Goal: Information Seeking & Learning: Learn about a topic

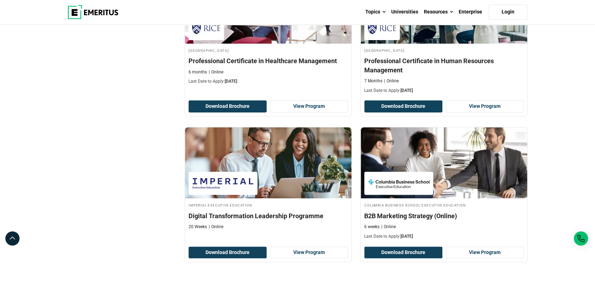
scroll to position [1372, 0]
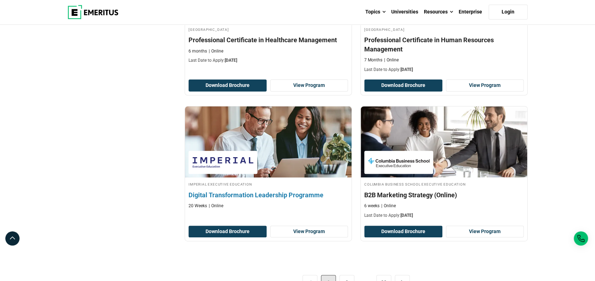
click at [244, 191] on h4 "Digital Transformation Leadership Programme" at bounding box center [267, 195] width 159 height 9
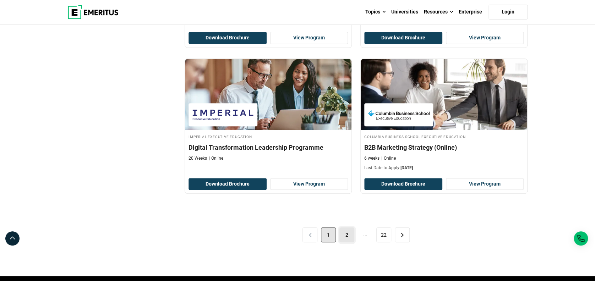
click at [347, 227] on link "2" at bounding box center [346, 234] width 15 height 15
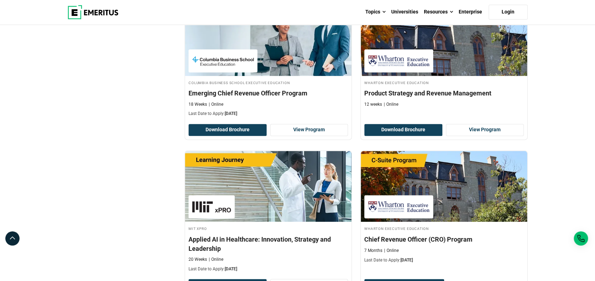
scroll to position [473, 0]
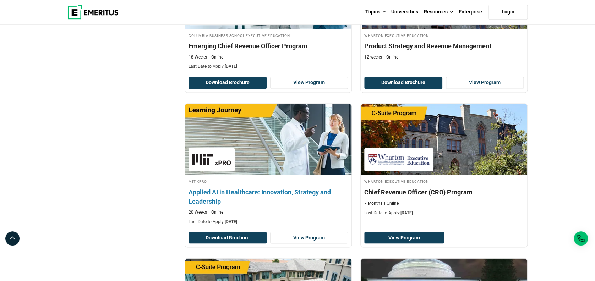
click at [274, 191] on h4 "Applied AI in Healthcare: Innovation, Strategy and Leadership" at bounding box center [267, 197] width 159 height 18
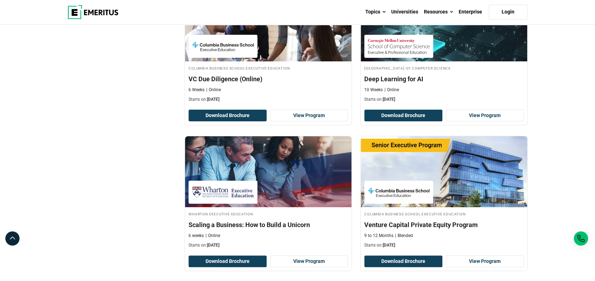
scroll to position [1278, 0]
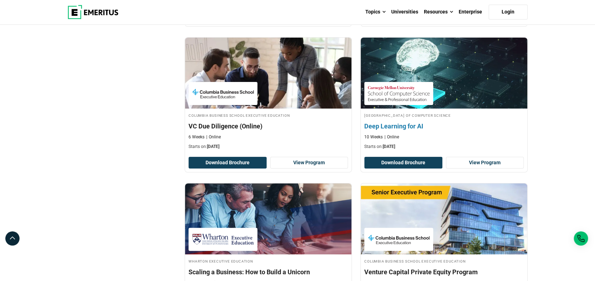
click at [401, 122] on h4 "Deep Learning for AI" at bounding box center [443, 126] width 159 height 9
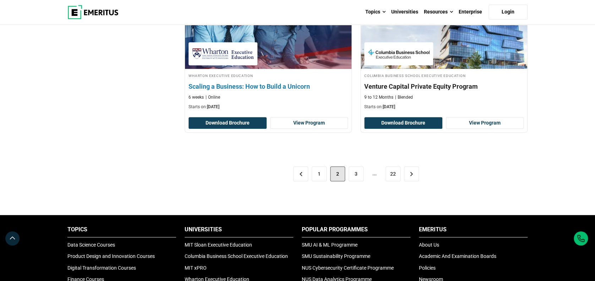
scroll to position [1467, 0]
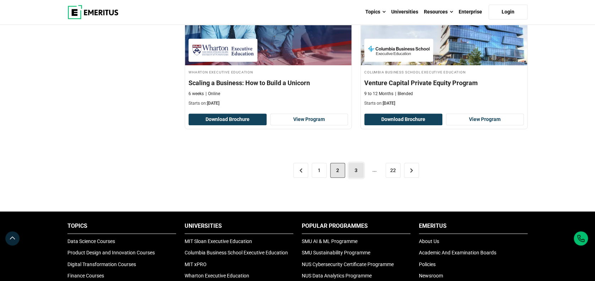
click at [358, 169] on link "3" at bounding box center [355, 170] width 15 height 15
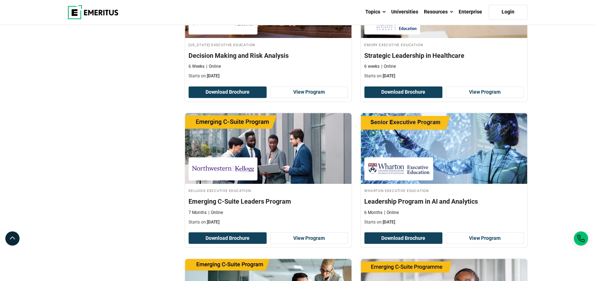
scroll to position [473, 0]
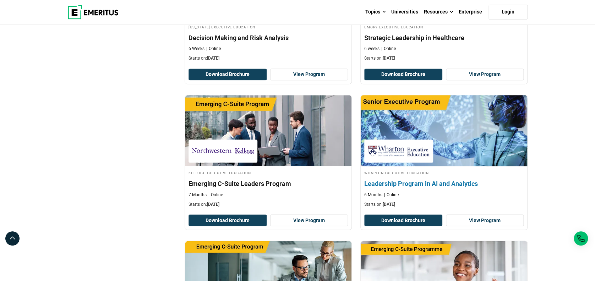
click at [423, 194] on div "6 Months Online" at bounding box center [443, 195] width 159 height 6
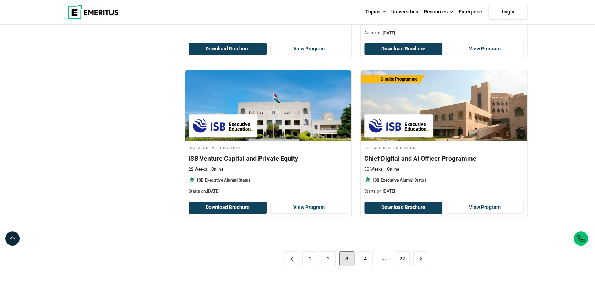
scroll to position [1419, 0]
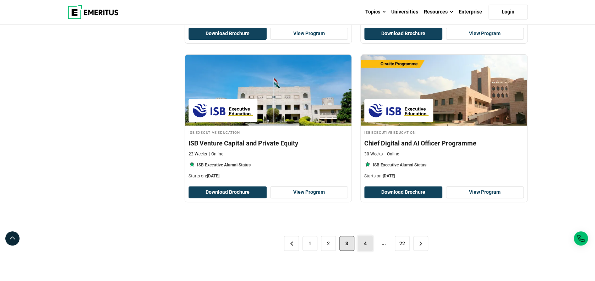
click at [362, 240] on link "4" at bounding box center [365, 243] width 15 height 15
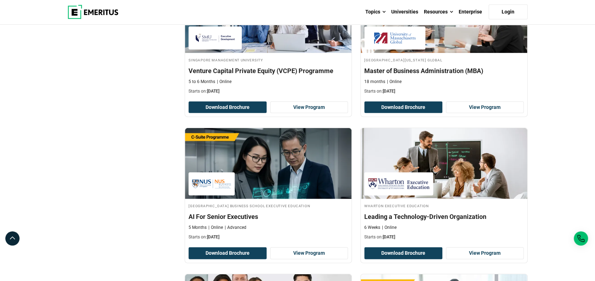
scroll to position [804, 0]
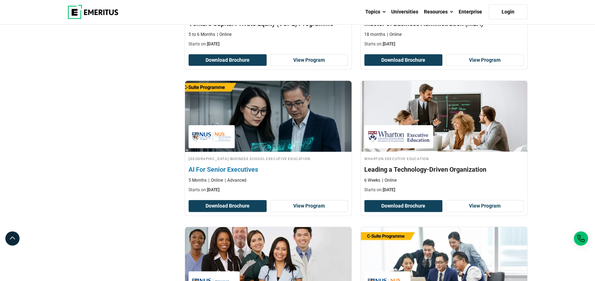
click at [229, 169] on h4 "AI For Senior Executives" at bounding box center [267, 169] width 159 height 9
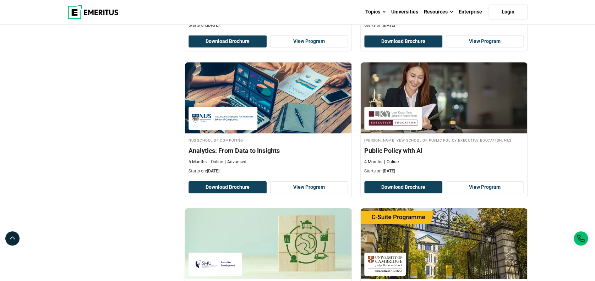
scroll to position [1136, 0]
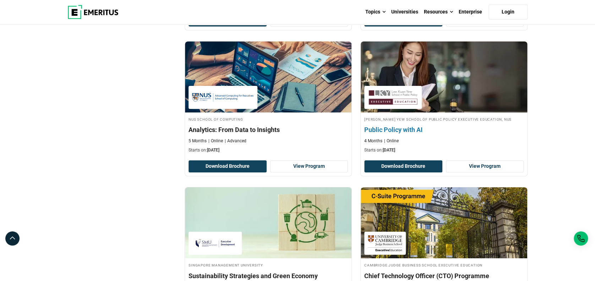
click at [404, 129] on h4 "Public Policy with AI" at bounding box center [443, 129] width 159 height 9
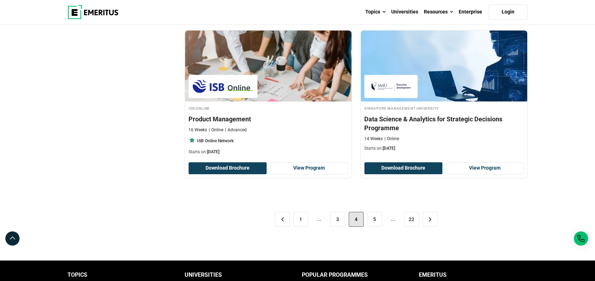
scroll to position [1467, 0]
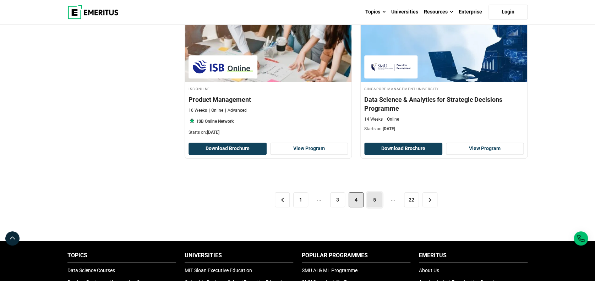
click at [376, 196] on link "5" at bounding box center [374, 199] width 15 height 15
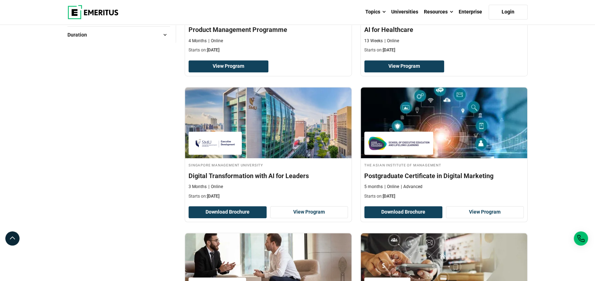
scroll to position [236, 0]
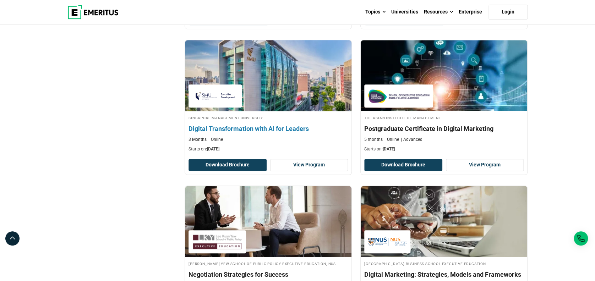
click at [302, 132] on h4 "Digital Transformation with AI for Leaders" at bounding box center [267, 128] width 159 height 9
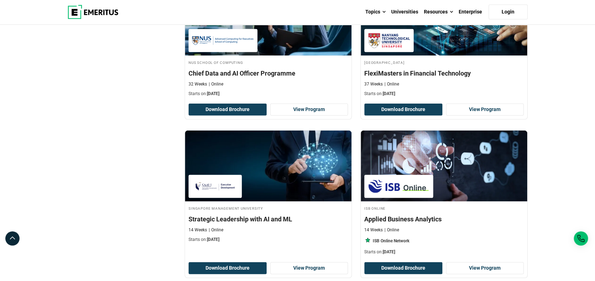
scroll to position [899, 0]
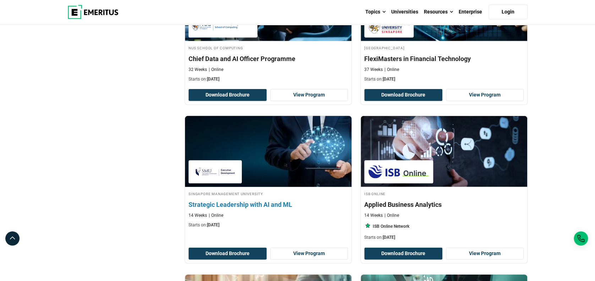
click at [241, 206] on h4 "Strategic Leadership with AI and ML" at bounding box center [267, 204] width 159 height 9
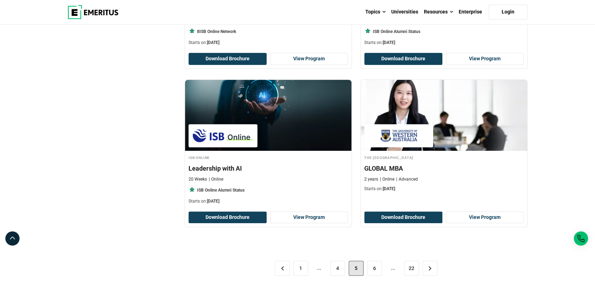
scroll to position [1467, 0]
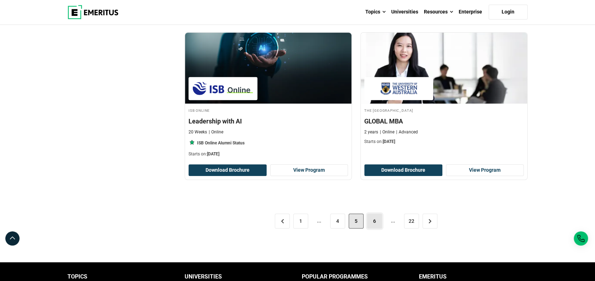
click at [380, 219] on link "6" at bounding box center [374, 221] width 15 height 15
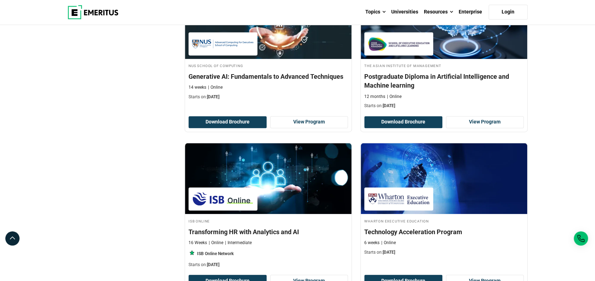
scroll to position [426, 0]
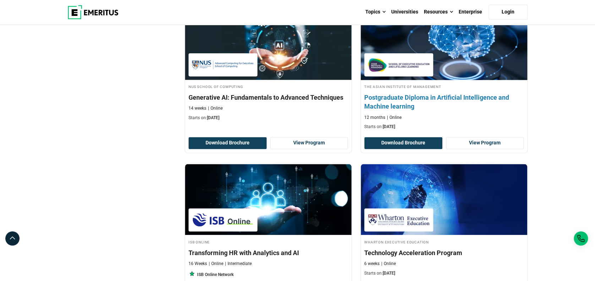
click at [446, 102] on h4 "Postgraduate Diploma in Artificial Intelligence and Machine learning" at bounding box center [443, 102] width 159 height 18
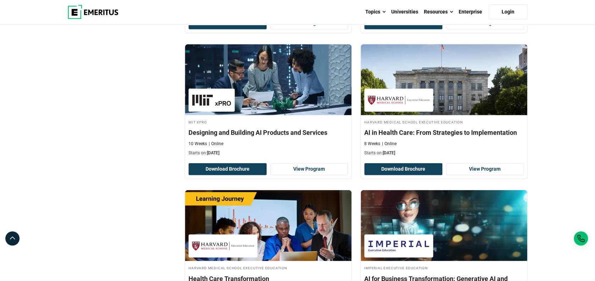
scroll to position [852, 0]
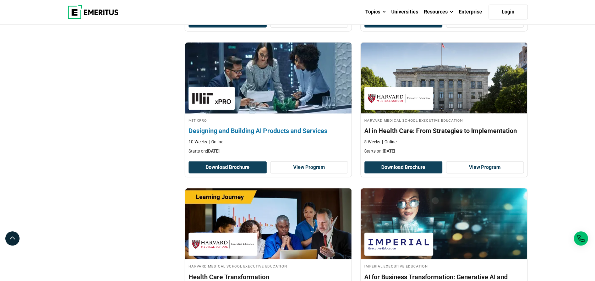
click at [265, 130] on h4 "Designing and Building AI Products and Services" at bounding box center [267, 130] width 159 height 9
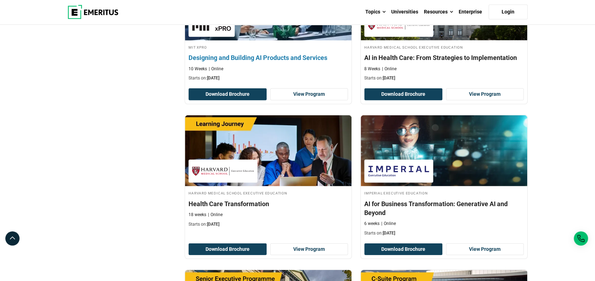
scroll to position [946, 0]
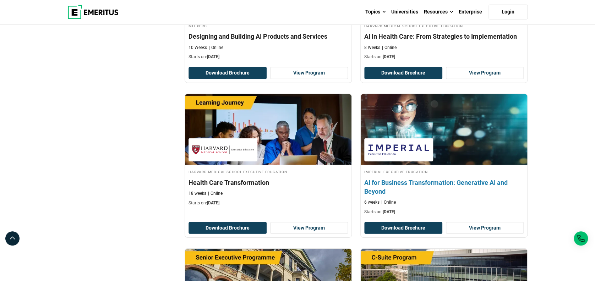
click at [461, 181] on h4 "AI for Business Transformation: Generative AI and Beyond" at bounding box center [443, 187] width 159 height 18
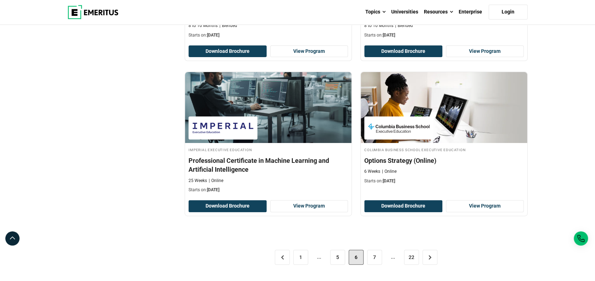
scroll to position [1419, 0]
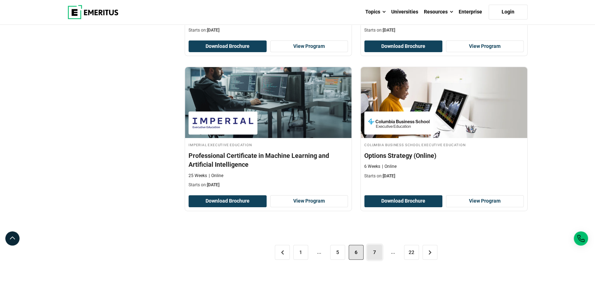
click at [377, 251] on link "7" at bounding box center [374, 252] width 15 height 15
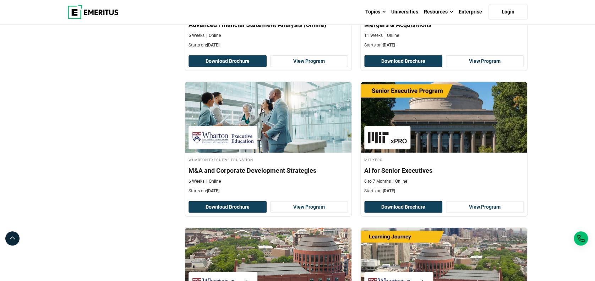
scroll to position [946, 0]
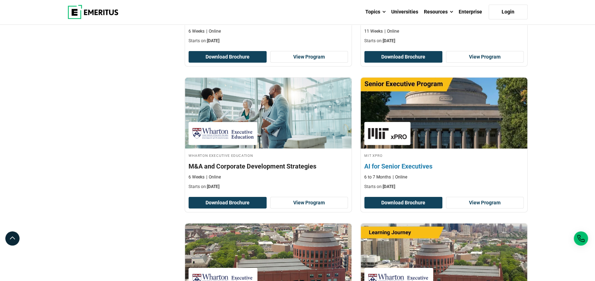
click at [406, 164] on h4 "AI for Senior Executives" at bounding box center [443, 166] width 159 height 9
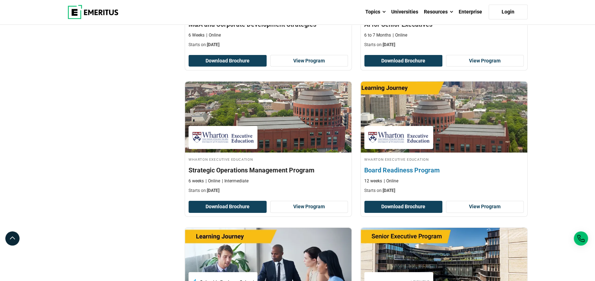
scroll to position [1136, 0]
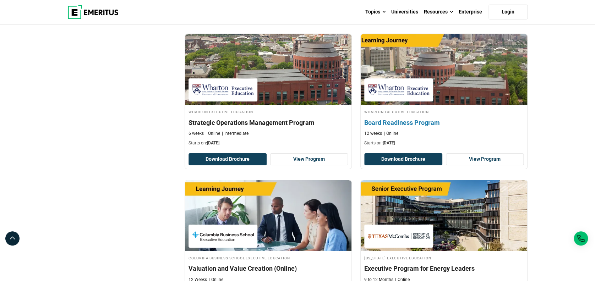
click at [402, 121] on h4 "Board Readiness Program" at bounding box center [443, 122] width 159 height 9
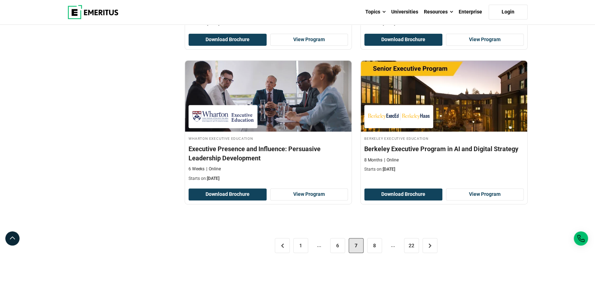
scroll to position [1419, 0]
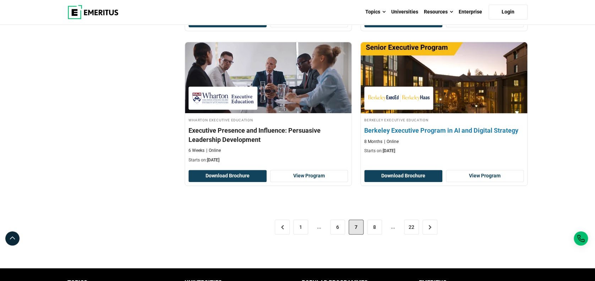
click at [477, 135] on div "Berkeley Executive Education Berkeley Executive Program in AI and Digital Strat…" at bounding box center [444, 136] width 166 height 38
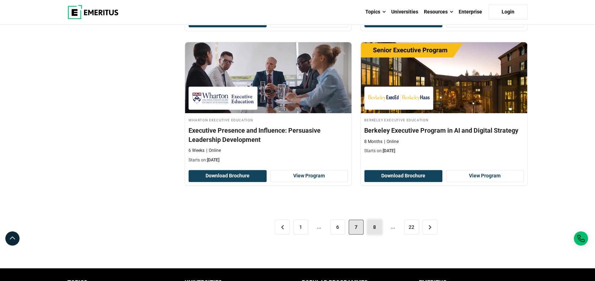
click at [375, 229] on link "8" at bounding box center [374, 227] width 15 height 15
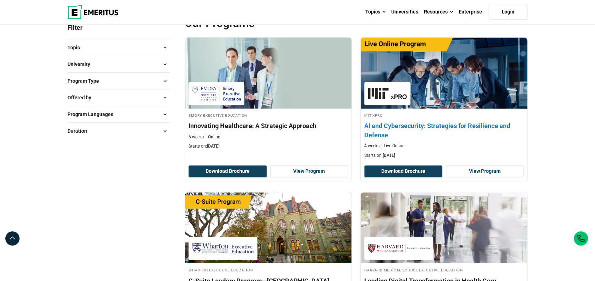
scroll to position [94, 0]
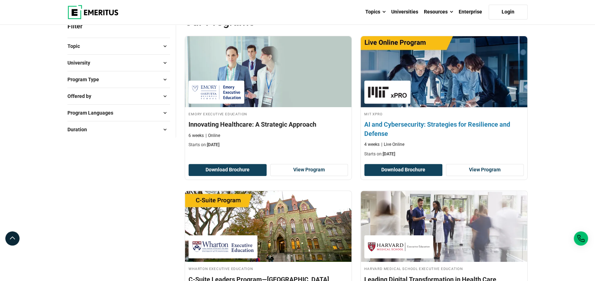
click at [450, 125] on h4 "AI and Cybersecurity: Strategies for Resilience and Defense" at bounding box center [443, 129] width 159 height 18
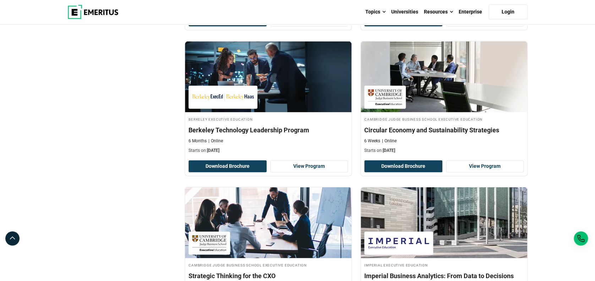
scroll to position [710, 0]
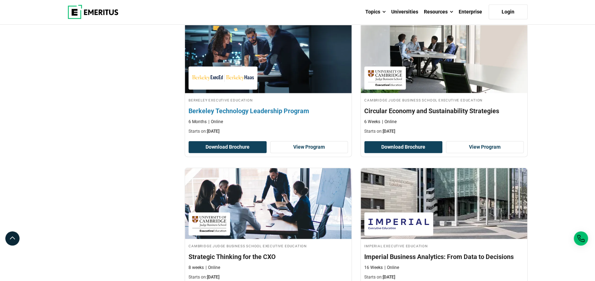
click at [285, 114] on h4 "Berkeley Technology Leadership Program" at bounding box center [267, 110] width 159 height 9
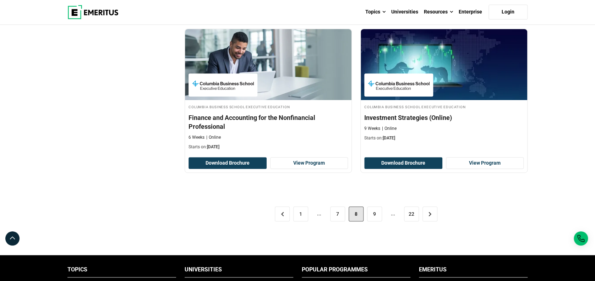
scroll to position [1467, 0]
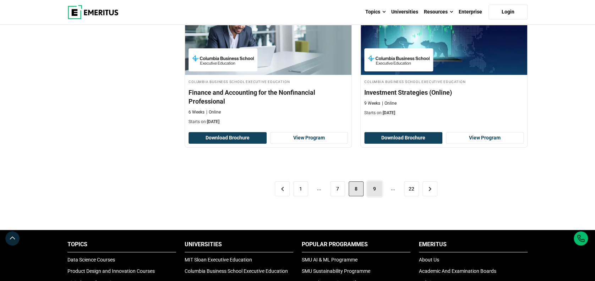
click at [373, 183] on link "9" at bounding box center [374, 188] width 15 height 15
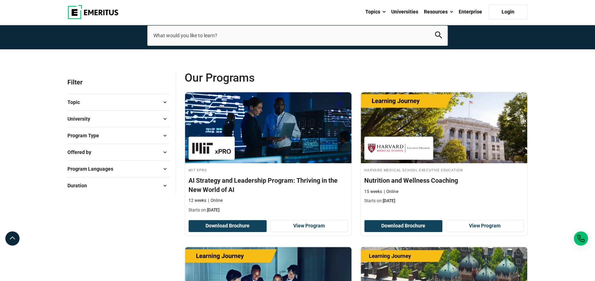
scroll to position [47, 0]
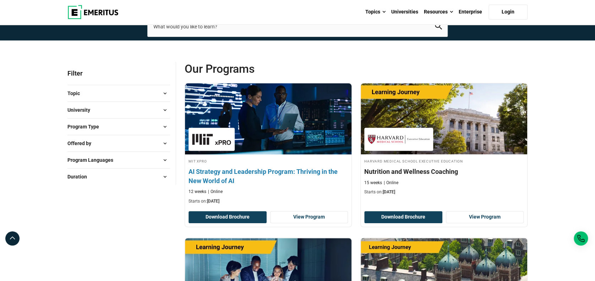
click at [207, 178] on h4 "AI Strategy and Leadership Program: Thriving in the New World of AI" at bounding box center [267, 176] width 159 height 18
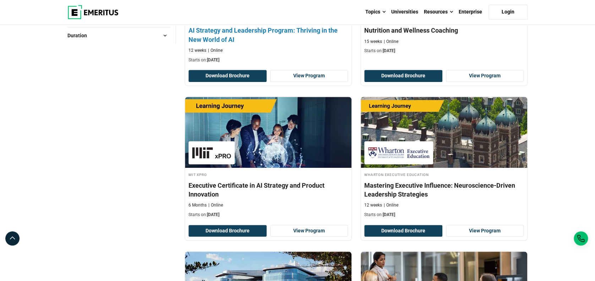
scroll to position [189, 0]
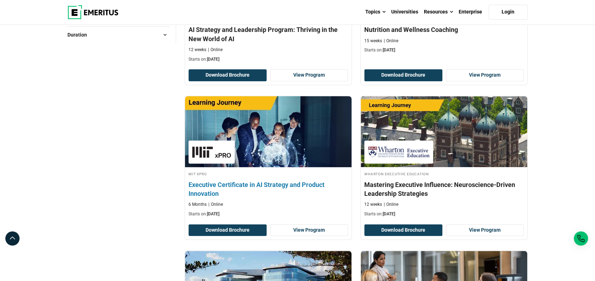
click at [279, 183] on h4 "Executive Certificate in AI Strategy and Product Innovation" at bounding box center [267, 189] width 159 height 18
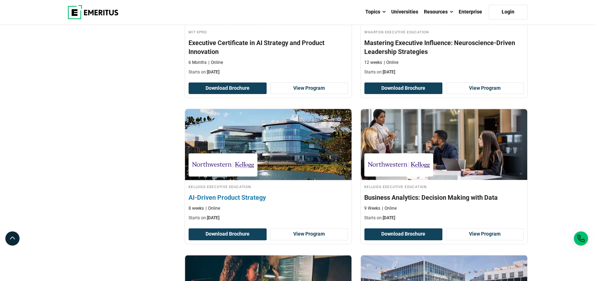
scroll to position [378, 0]
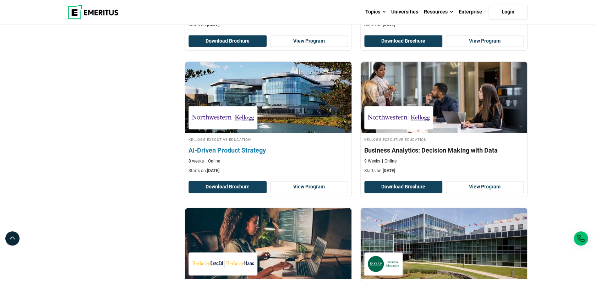
click at [226, 148] on h4 "AI-Driven Product Strategy" at bounding box center [267, 150] width 159 height 9
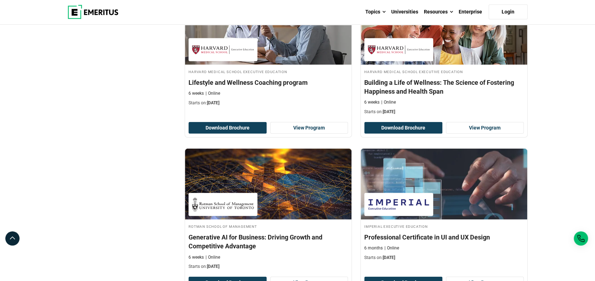
scroll to position [804, 0]
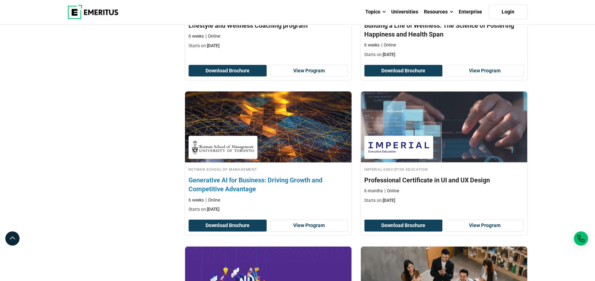
click at [309, 191] on h4 "Generative AI for Business: Driving Growth and Competitive Advantage" at bounding box center [267, 185] width 159 height 18
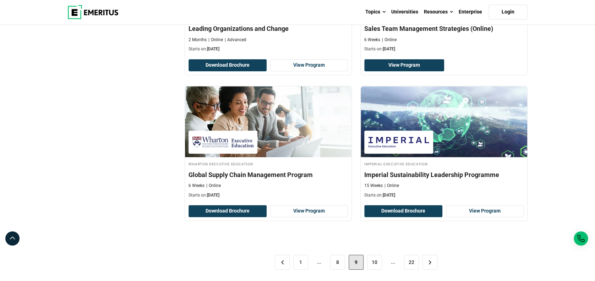
scroll to position [1467, 0]
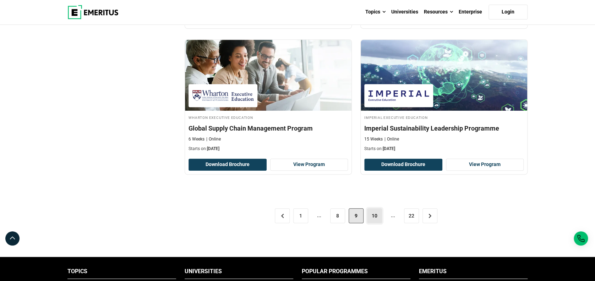
click at [372, 215] on link "10" at bounding box center [374, 215] width 15 height 15
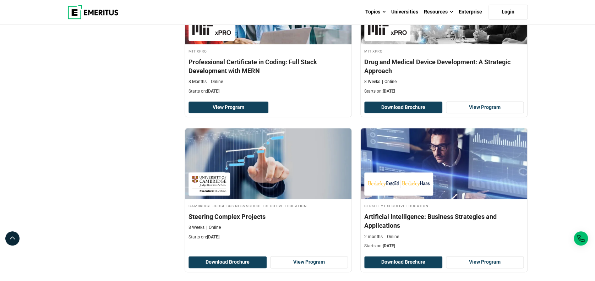
scroll to position [331, 0]
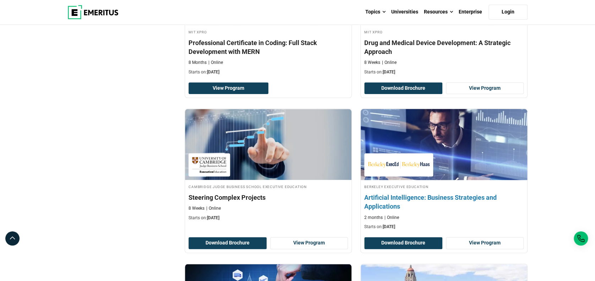
click at [450, 200] on h4 "Artificial Intelligence: Business Strategies and Applications" at bounding box center [443, 202] width 159 height 18
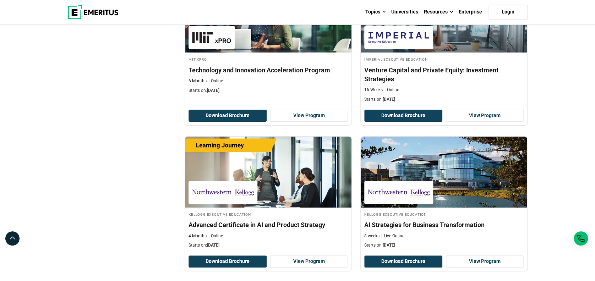
scroll to position [1372, 0]
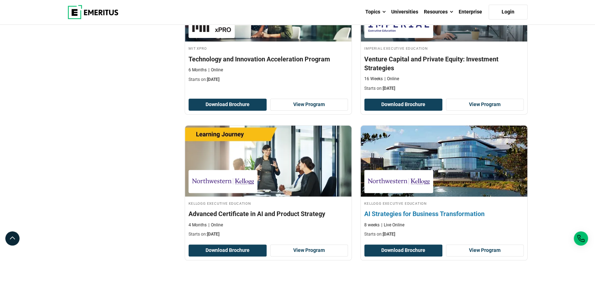
click at [430, 204] on h4 "Kellogg Executive Education" at bounding box center [443, 203] width 159 height 6
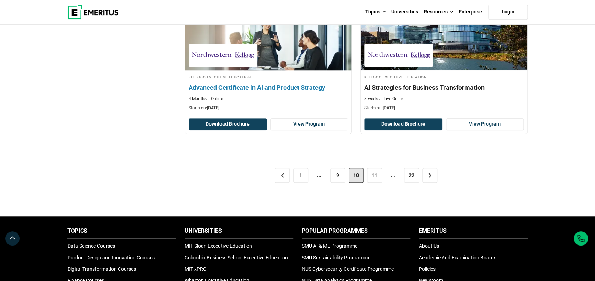
scroll to position [1514, 0]
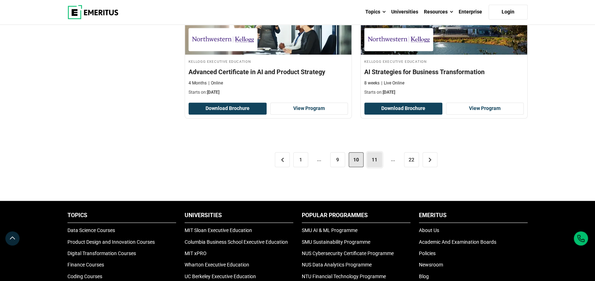
click at [373, 157] on link "11" at bounding box center [374, 159] width 15 height 15
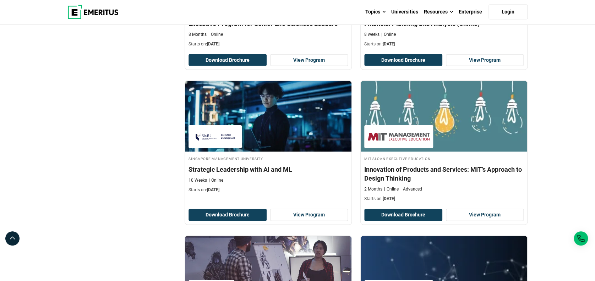
scroll to position [804, 0]
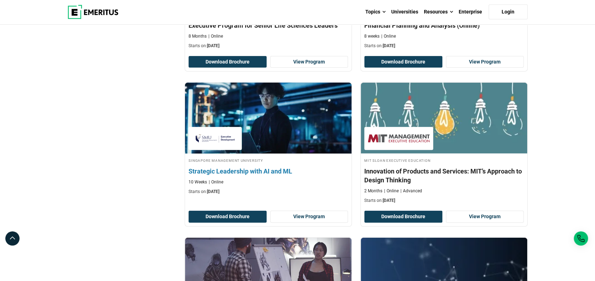
click at [243, 165] on div "Singapore Management University Strategic Leadership with AI and ML 10 Weeks On…" at bounding box center [268, 176] width 166 height 38
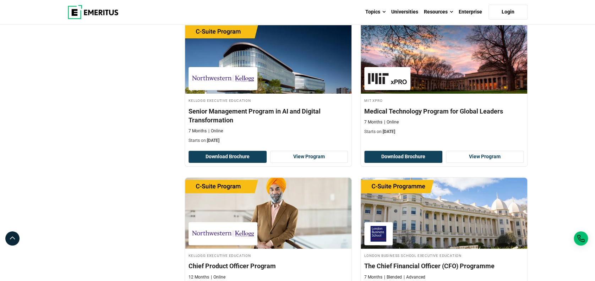
scroll to position [1325, 0]
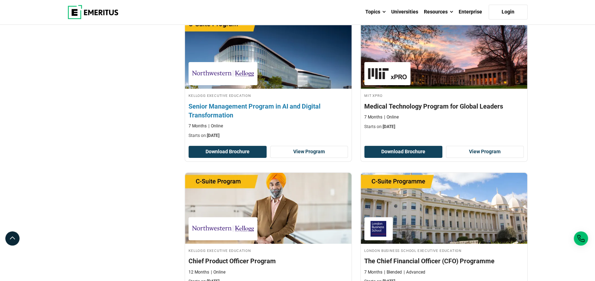
click at [307, 110] on h4 "Senior Management Program in AI and Digital Transformation" at bounding box center [267, 111] width 159 height 18
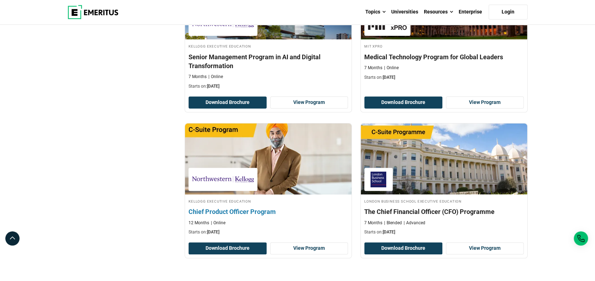
scroll to position [1467, 0]
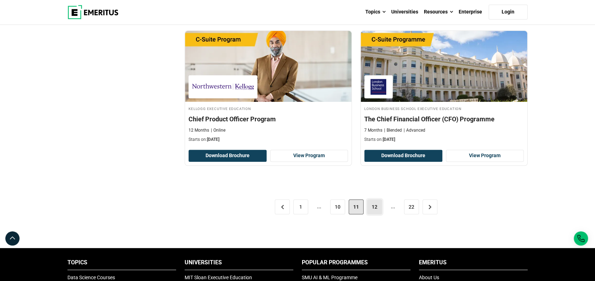
click at [377, 205] on link "12" at bounding box center [374, 206] width 15 height 15
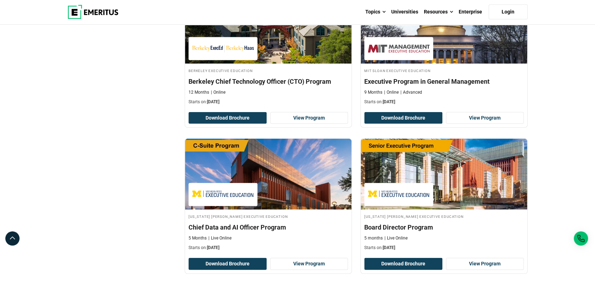
scroll to position [804, 0]
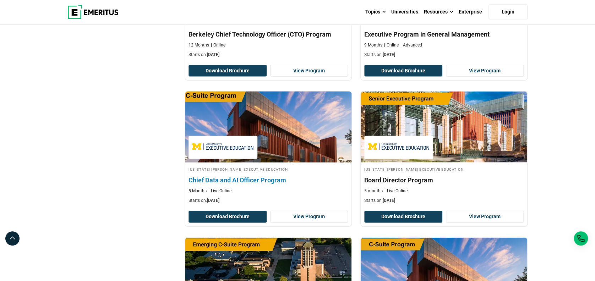
click at [264, 176] on h4 "Chief Data and AI Officer Program" at bounding box center [267, 180] width 159 height 9
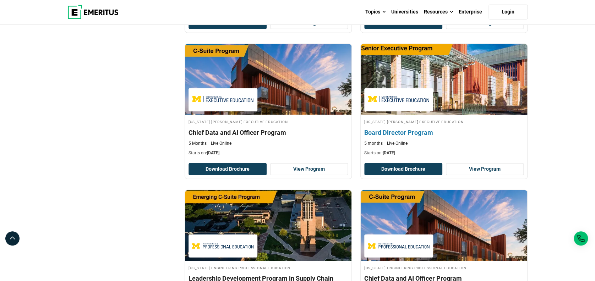
click at [408, 128] on h4 "Board Director Program" at bounding box center [443, 132] width 159 height 9
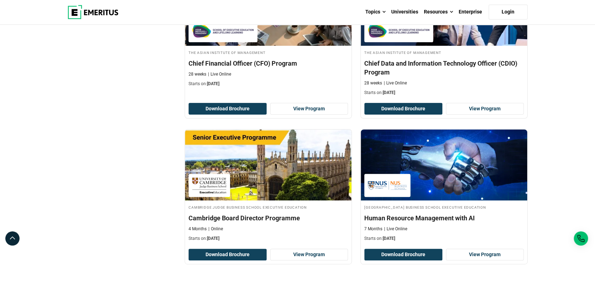
scroll to position [1372, 0]
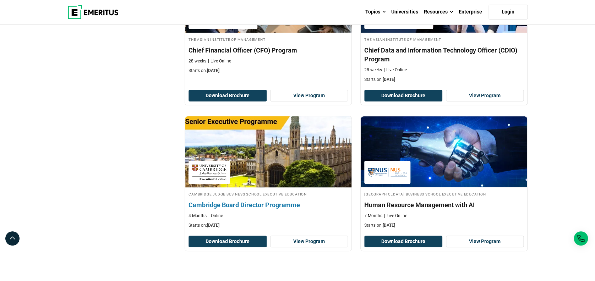
click at [283, 200] on h4 "Cambridge Board Director Programme" at bounding box center [267, 204] width 159 height 9
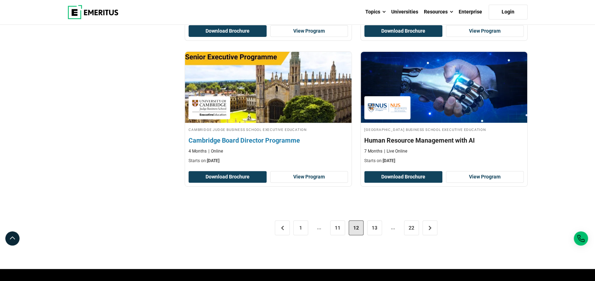
scroll to position [1467, 0]
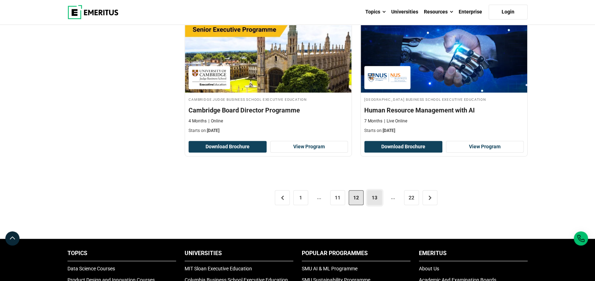
click at [374, 190] on link "13" at bounding box center [374, 197] width 15 height 15
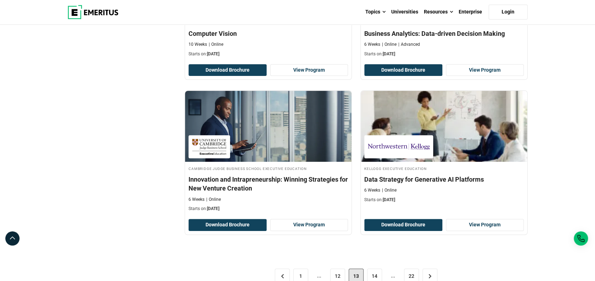
scroll to position [1419, 0]
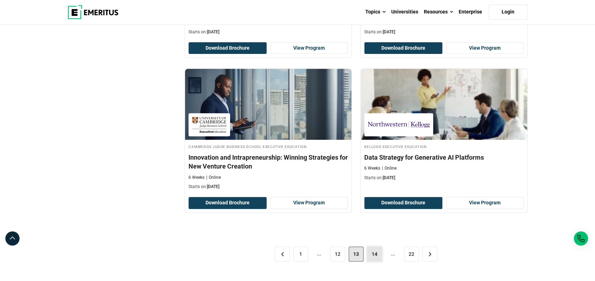
click at [373, 247] on link "14" at bounding box center [374, 254] width 15 height 15
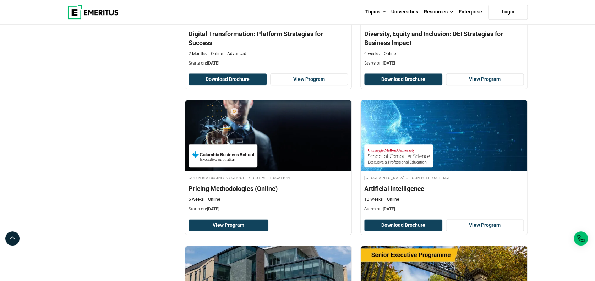
scroll to position [378, 0]
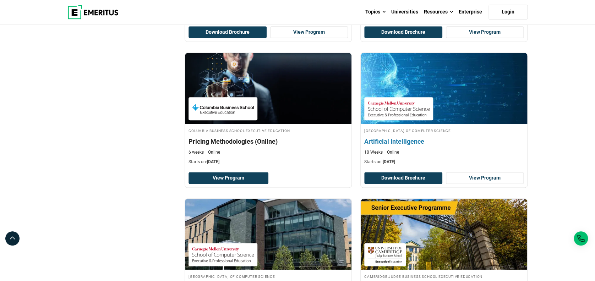
click at [392, 138] on h4 "Artificial Intelligence" at bounding box center [443, 141] width 159 height 9
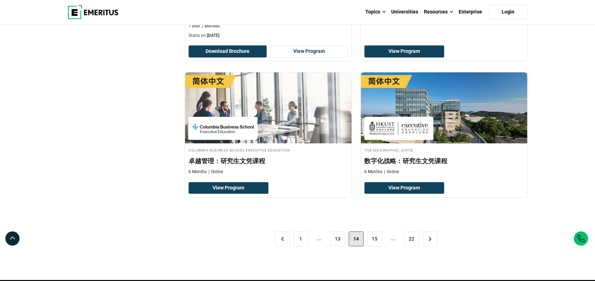
scroll to position [1419, 0]
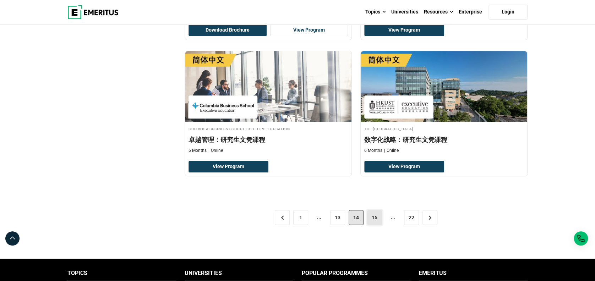
click at [374, 220] on link "15" at bounding box center [374, 217] width 15 height 15
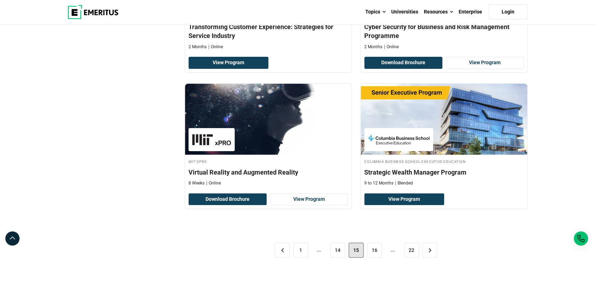
scroll to position [1325, 0]
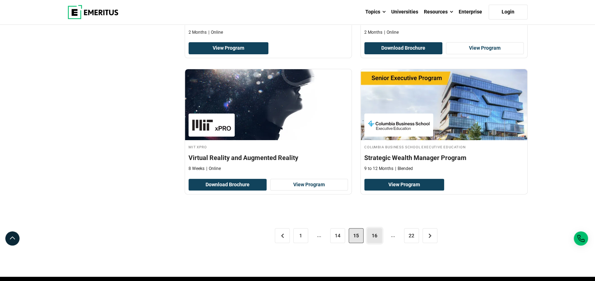
click at [375, 229] on link "16" at bounding box center [374, 235] width 15 height 15
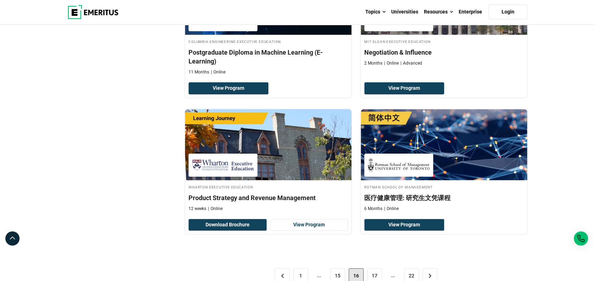
scroll to position [1325, 0]
